Goal: Find specific page/section

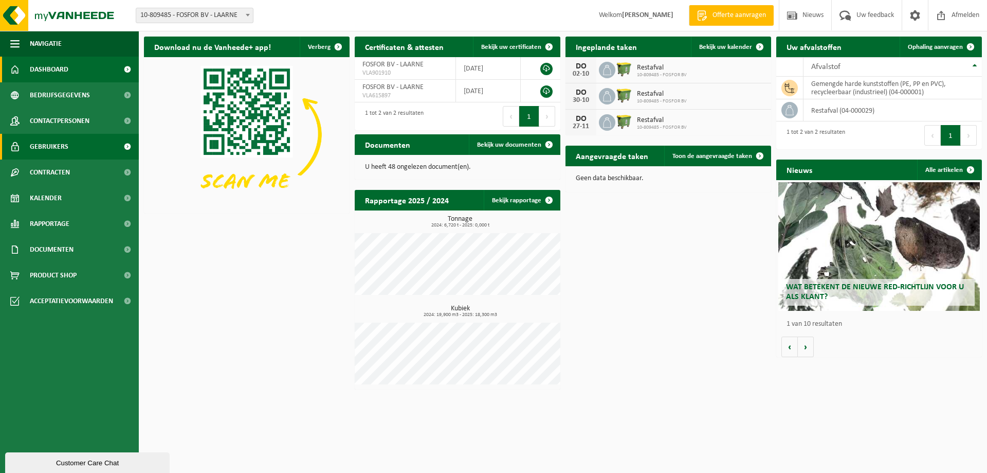
click at [66, 149] on span "Gebruikers" at bounding box center [49, 147] width 39 height 26
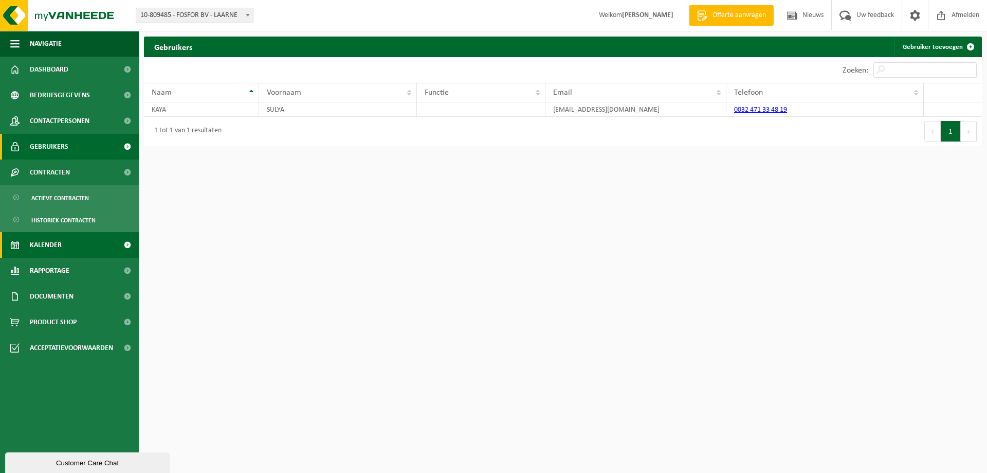
click at [47, 238] on span "Kalender" at bounding box center [46, 245] width 32 height 26
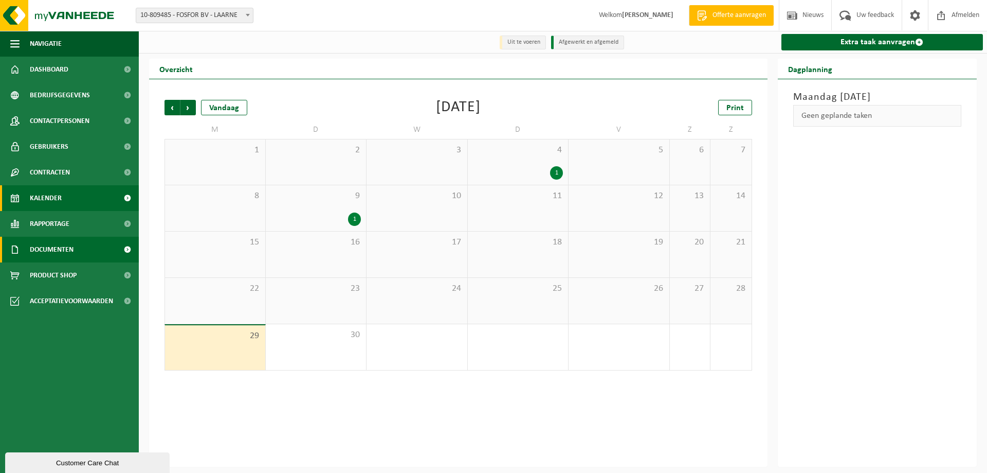
click at [62, 250] on span "Documenten" at bounding box center [52, 250] width 44 height 26
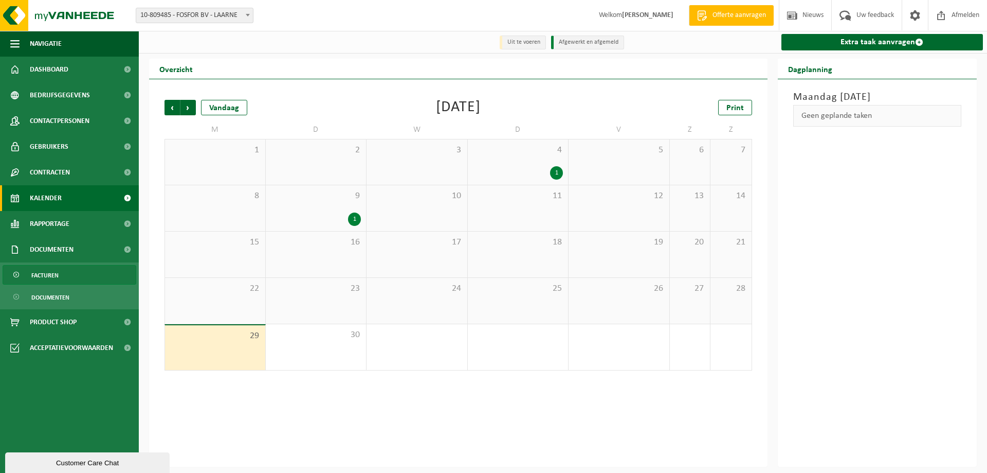
click at [66, 272] on link "Facturen" at bounding box center [70, 275] width 134 height 20
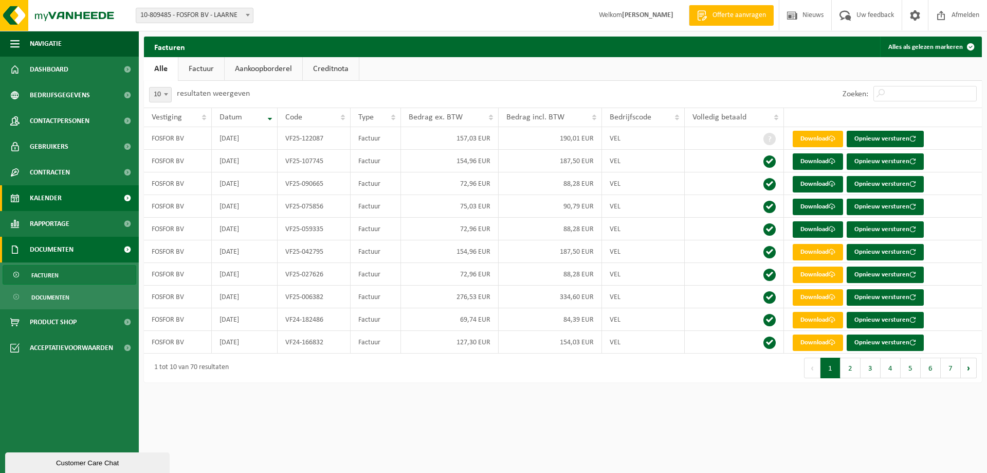
click at [55, 195] on span "Kalender" at bounding box center [46, 198] width 32 height 26
